Goal: Information Seeking & Learning: Learn about a topic

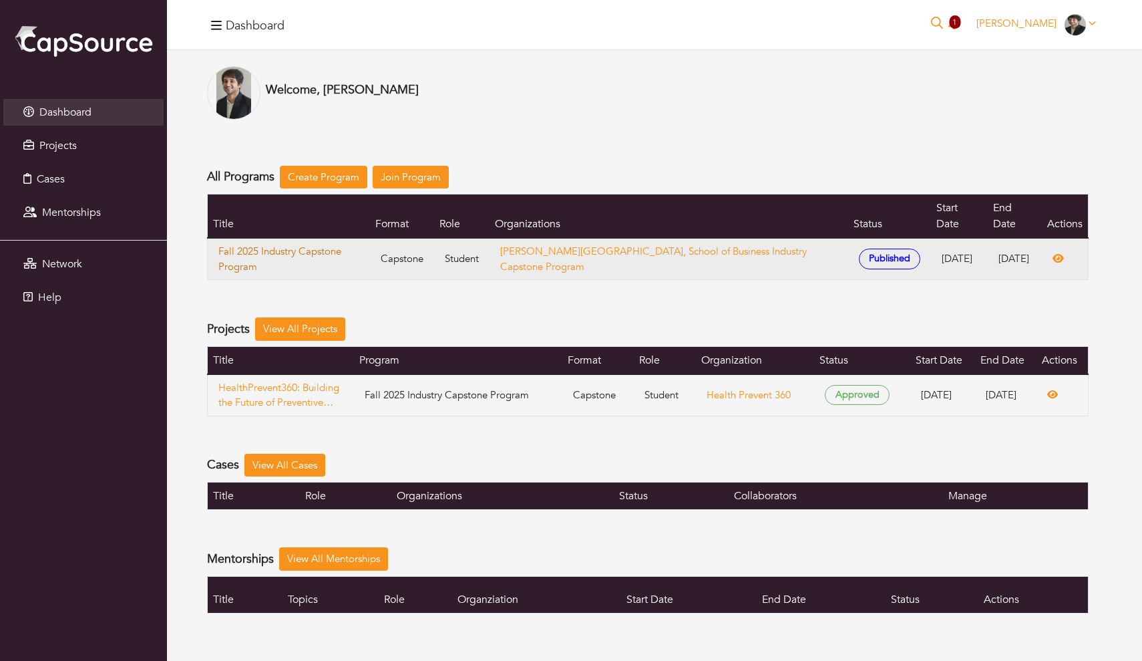
click at [291, 244] on link "Fall 2025 Industry Capstone Program" at bounding box center [288, 259] width 141 height 30
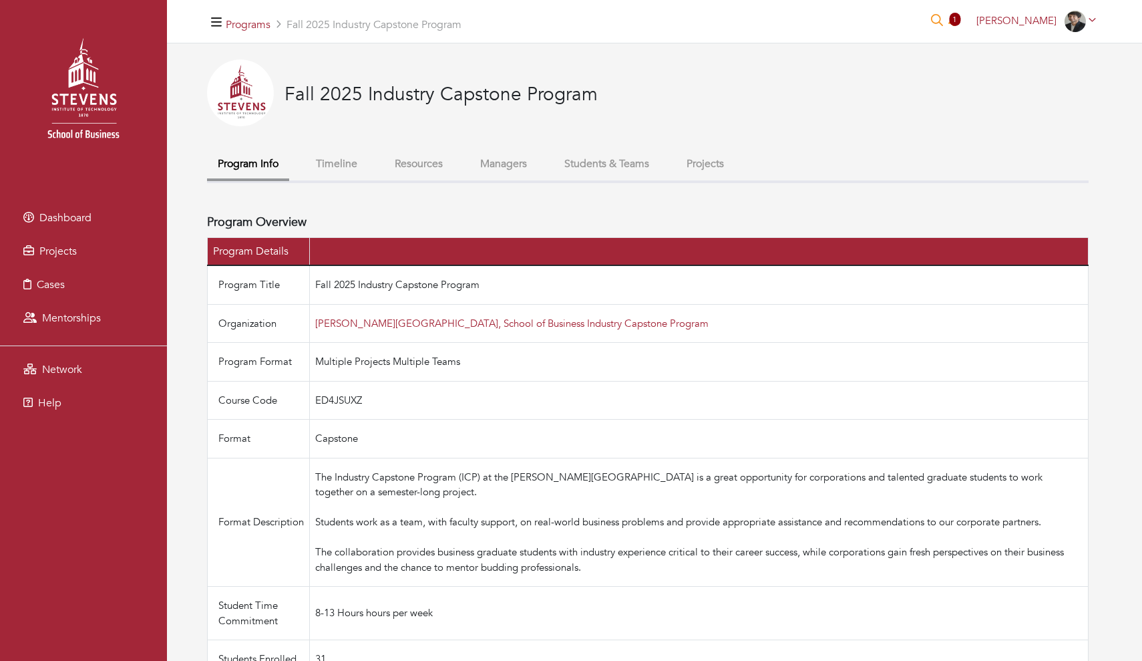
click at [660, 178] on button "Students & Teams" at bounding box center [607, 164] width 106 height 29
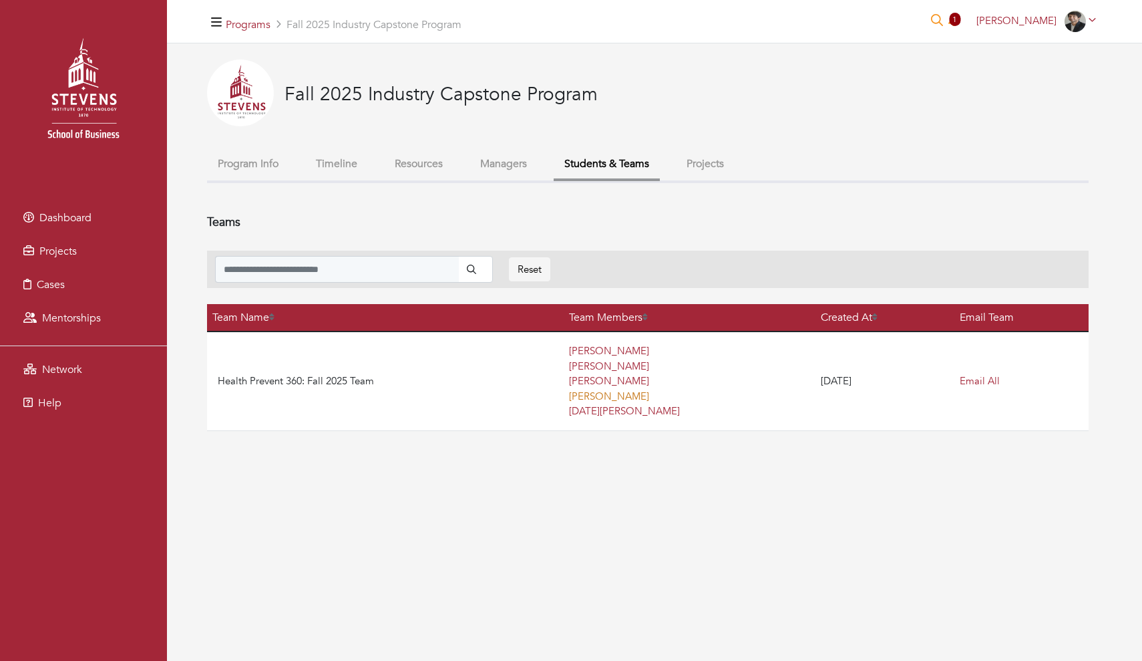
click at [576, 390] on link "Emma Brooks" at bounding box center [609, 396] width 80 height 13
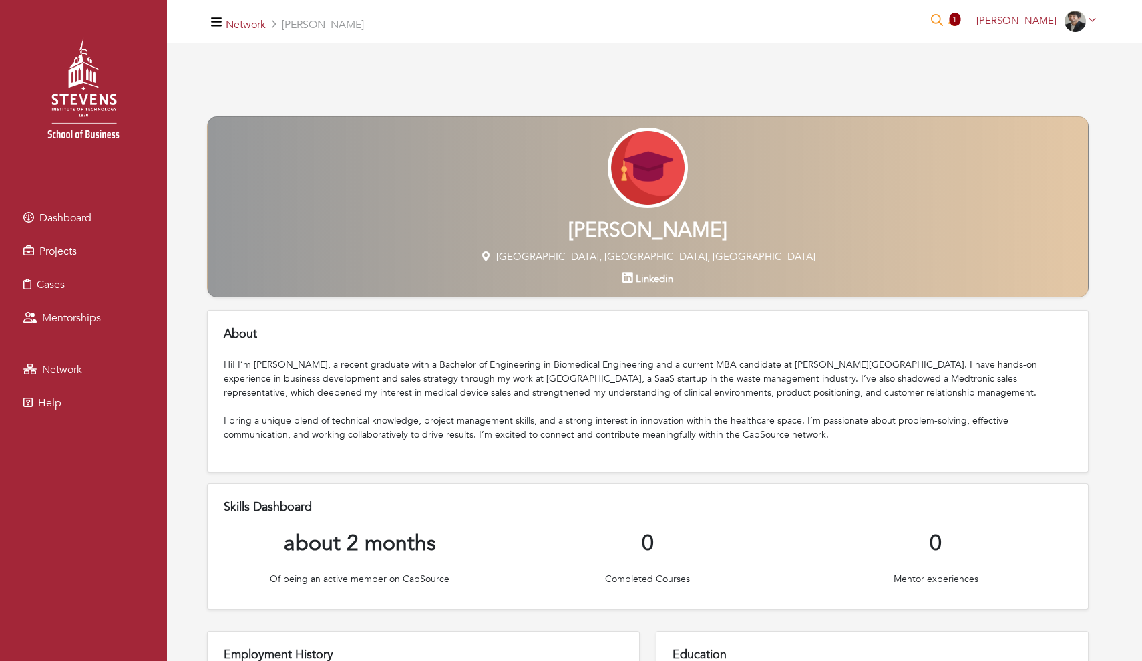
click at [637, 258] on p "Hoboken, NJ, USA" at bounding box center [648, 256] width 881 height 15
click at [636, 218] on h2 "Emma Brooks" at bounding box center [648, 230] width 881 height 24
click at [659, 126] on div "Emma Brooks Hoboken, NJ, USA Linkedin" at bounding box center [648, 206] width 882 height 181
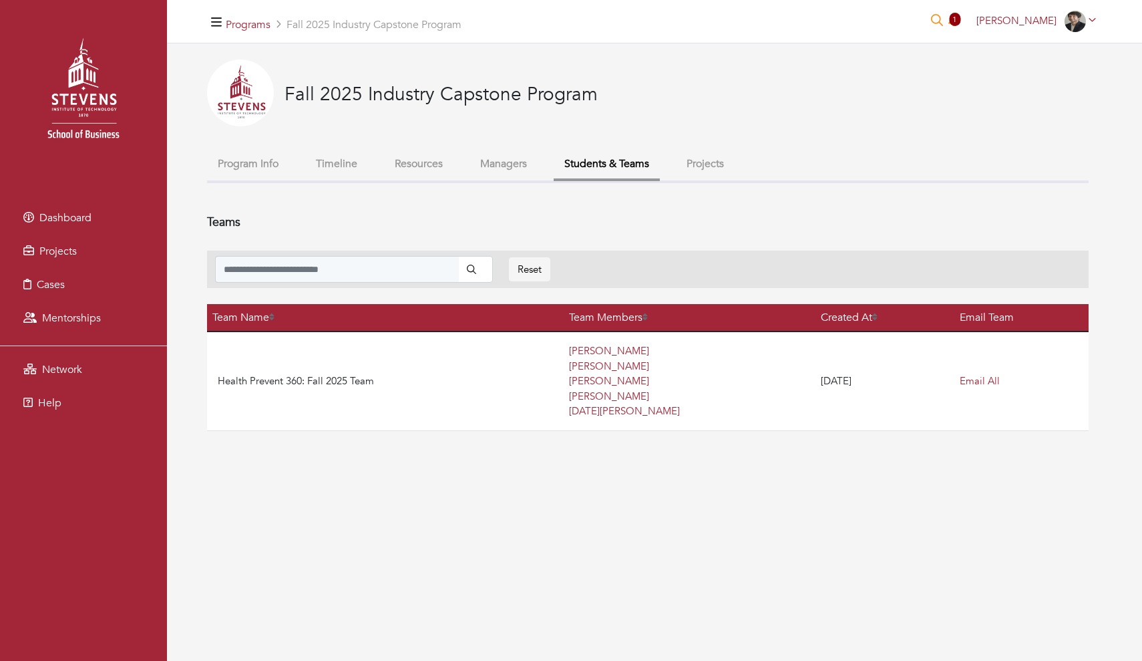
click at [352, 162] on button "Timeline" at bounding box center [336, 164] width 63 height 29
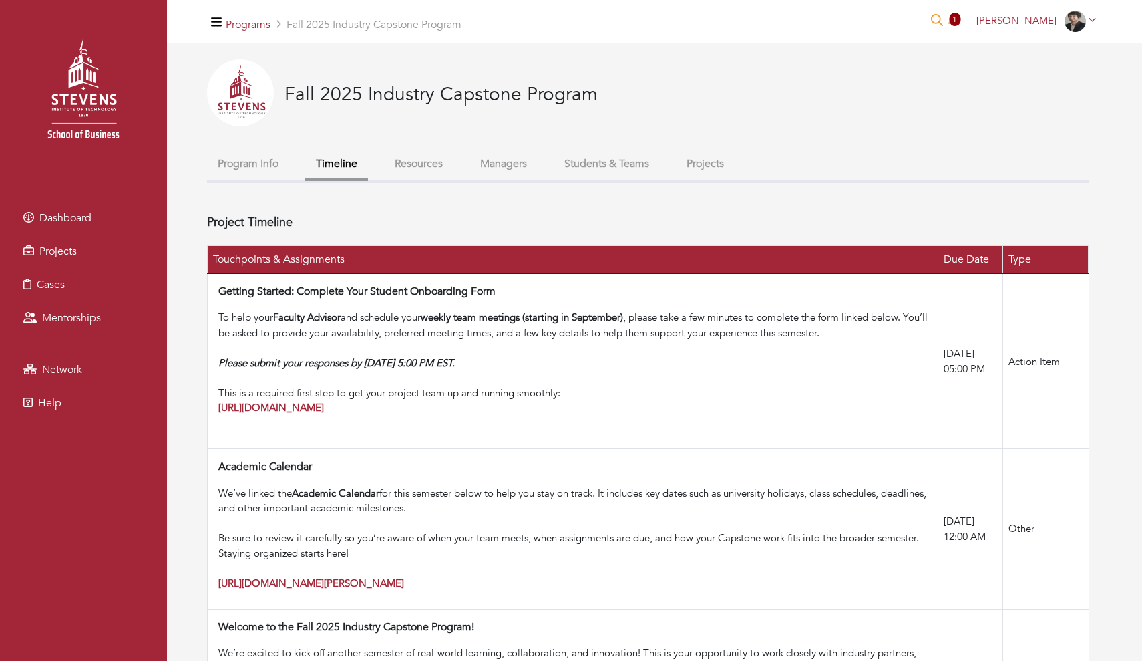
click at [238, 174] on button "Program Info" at bounding box center [248, 164] width 82 height 29
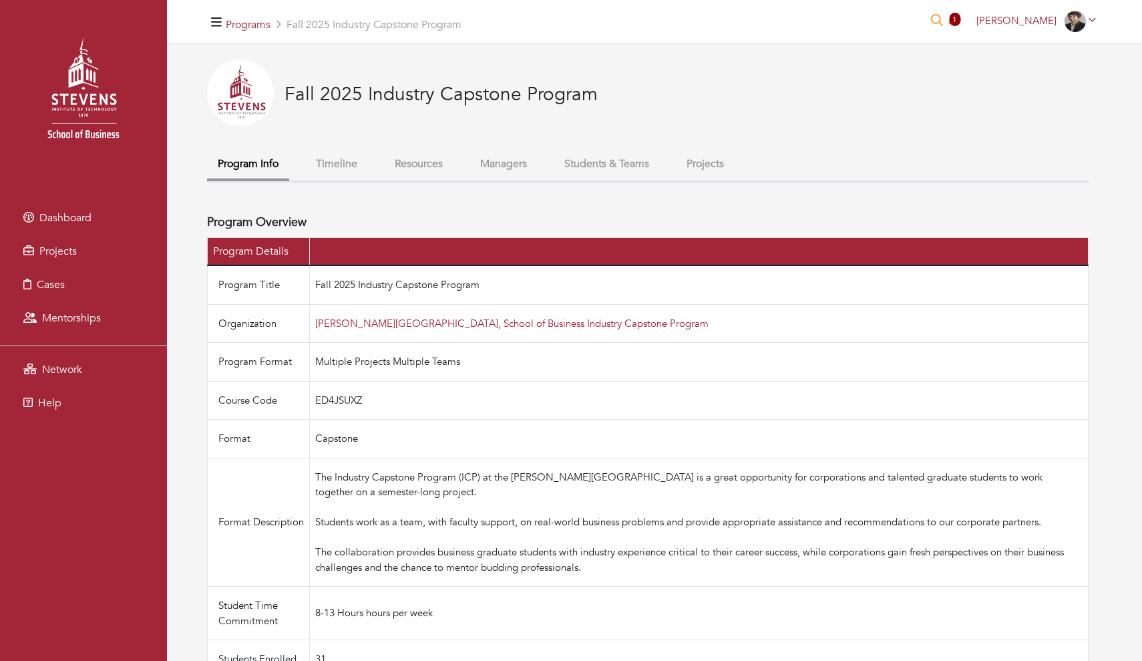
click at [361, 181] on ul "Program Info Timeline Resources Managers Students & Teams Projects" at bounding box center [648, 166] width 882 height 33
click at [355, 176] on button "Timeline" at bounding box center [336, 164] width 63 height 29
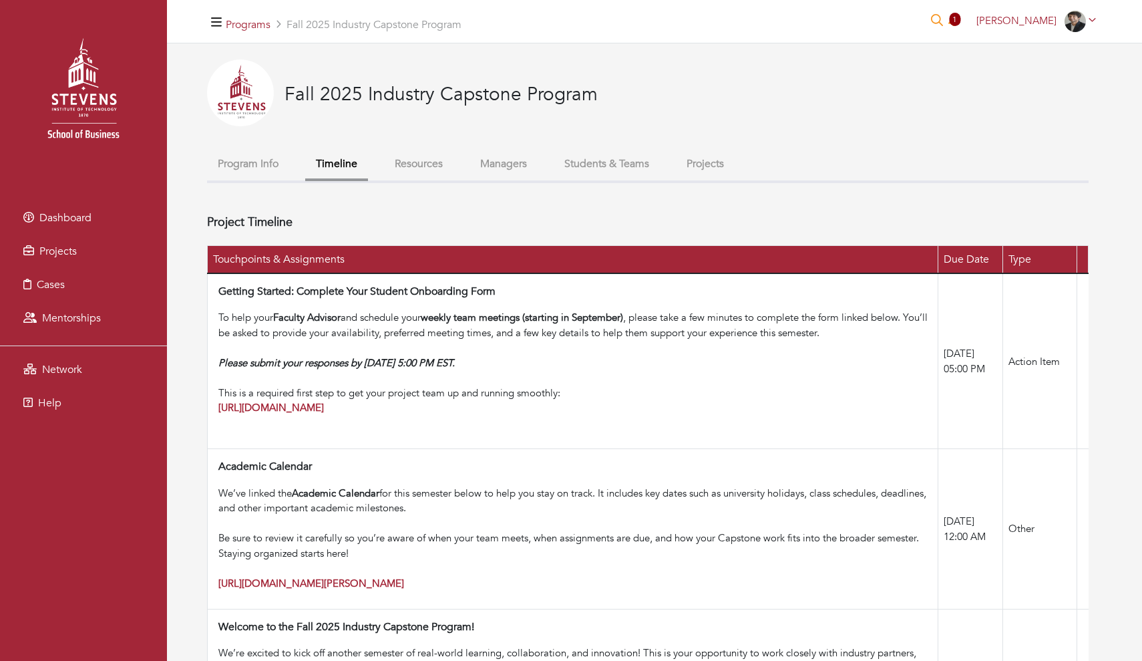
click at [420, 149] on div "Fall 2025 Industry Capstone Program" at bounding box center [648, 104] width 882 height 90
click at [421, 170] on button "Resources" at bounding box center [418, 164] width 69 height 29
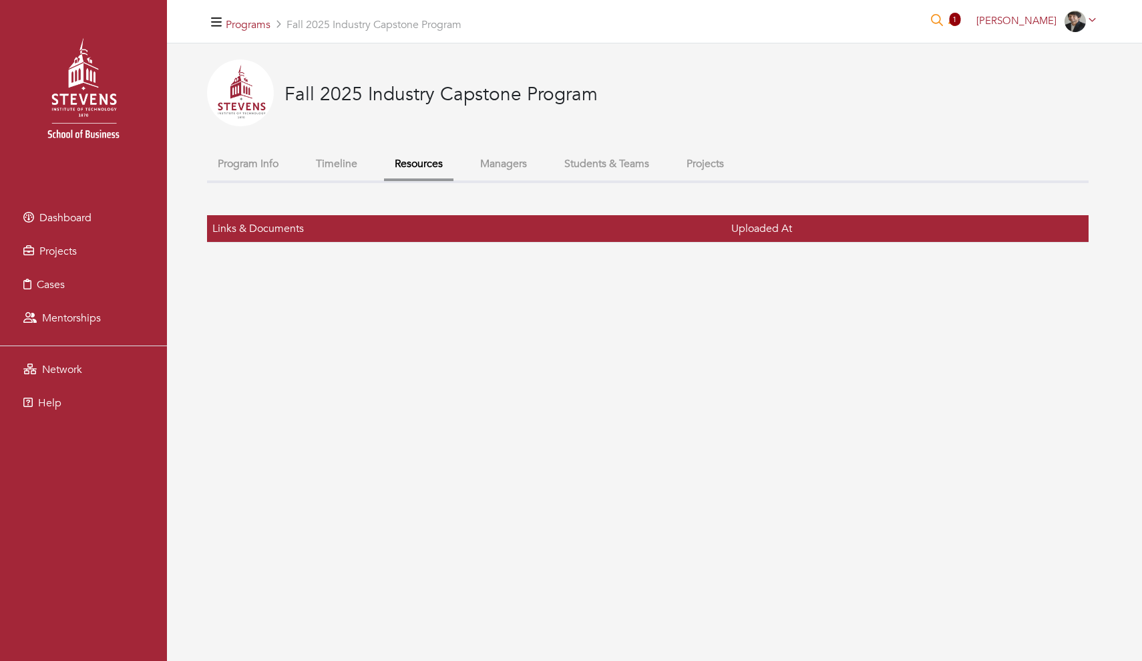
click at [512, 170] on button "Managers" at bounding box center [504, 164] width 68 height 29
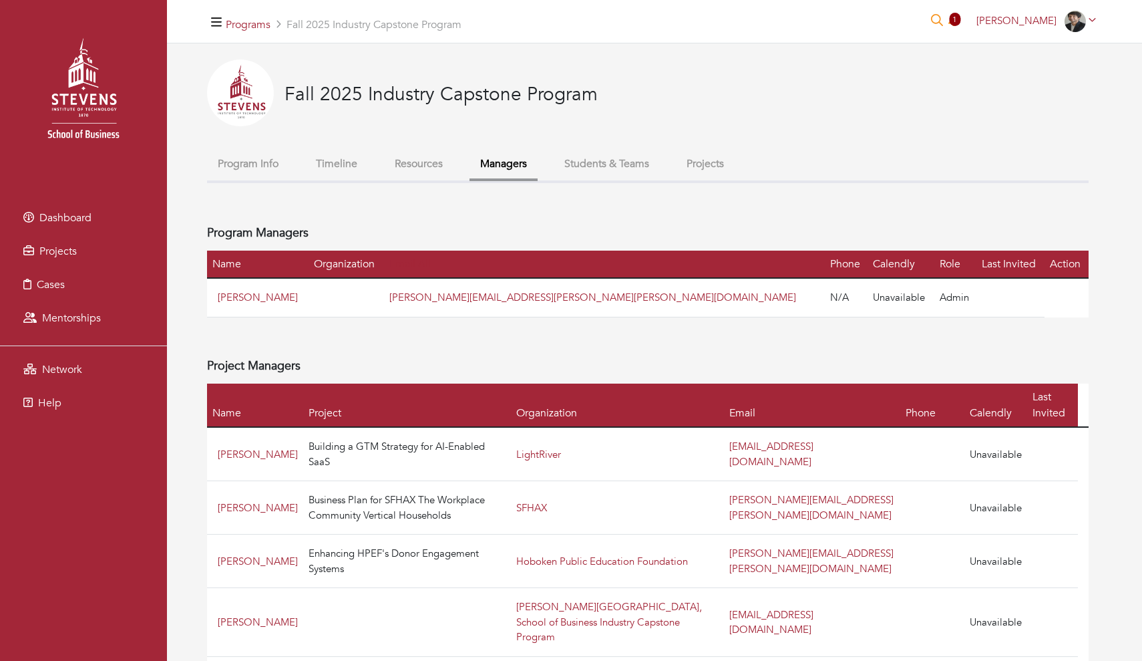
click at [642, 169] on button "Students & Teams" at bounding box center [607, 164] width 106 height 29
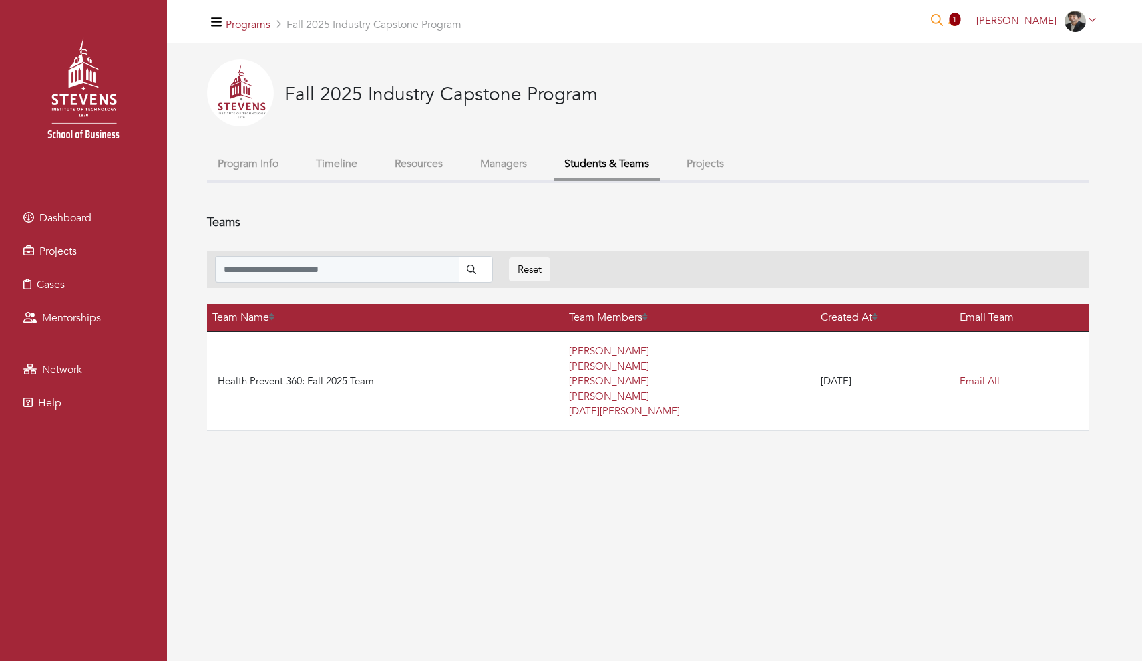
click at [733, 180] on li "Projects" at bounding box center [705, 165] width 59 height 31
click at [733, 174] on button "Projects" at bounding box center [705, 164] width 59 height 29
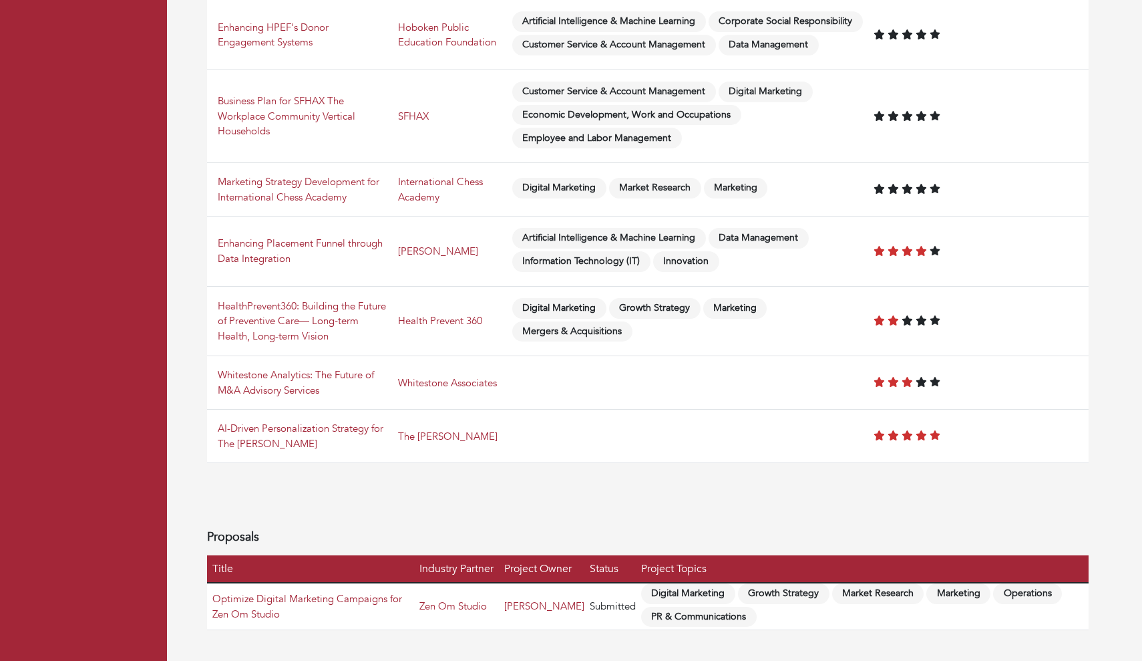
scroll to position [462, 0]
